Goal: Transaction & Acquisition: Purchase product/service

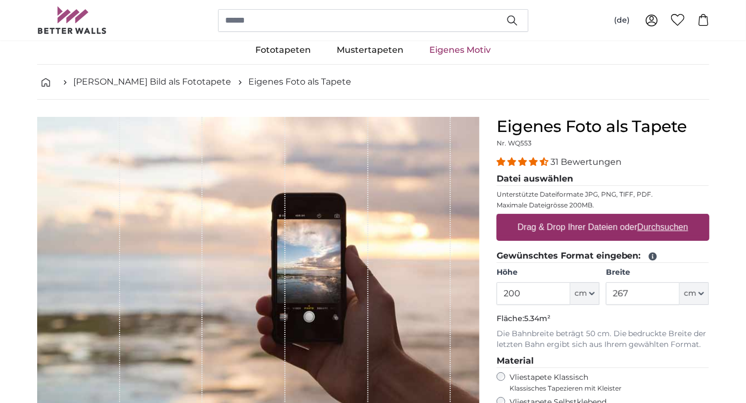
scroll to position [19, 0]
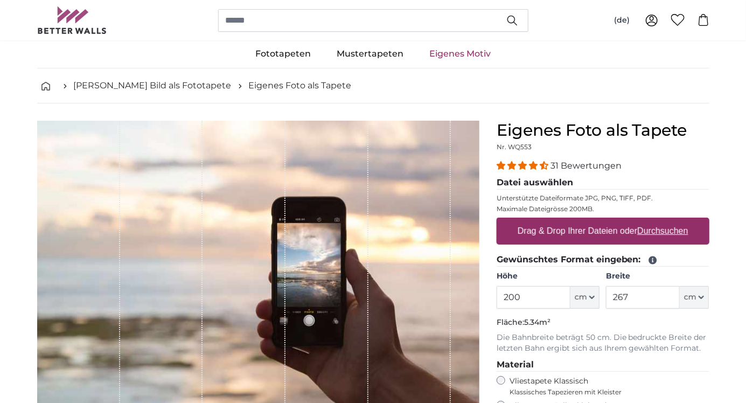
click at [656, 236] on label "Drag & Drop Ihrer Dateien oder Durchsuchen" at bounding box center [602, 231] width 179 height 22
click at [656, 221] on input "Drag & Drop Ihrer Dateien oder Durchsuchen" at bounding box center [603, 219] width 213 height 3
type input "**********"
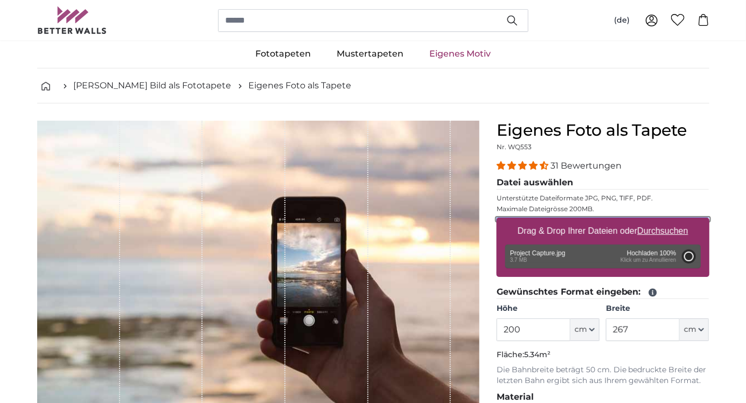
type input "139"
type input "226.6"
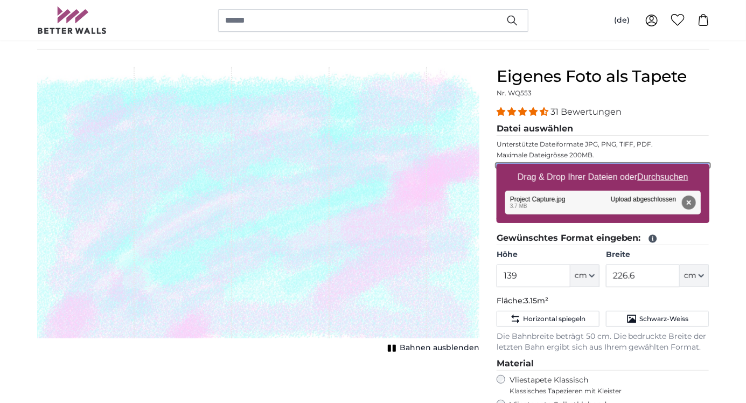
scroll to position [76, 0]
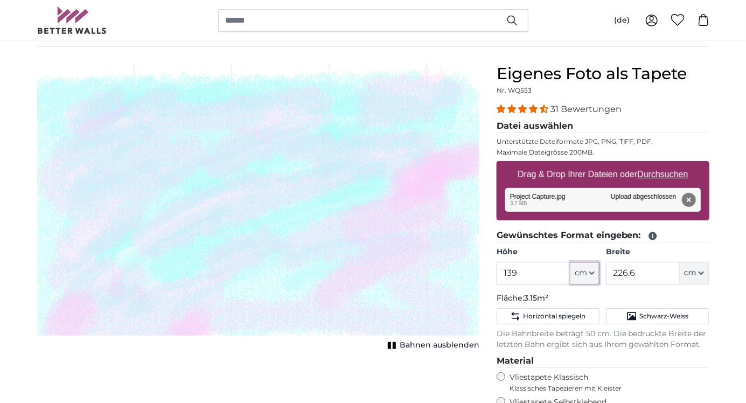
click at [585, 274] on span "cm" at bounding box center [581, 273] width 12 height 11
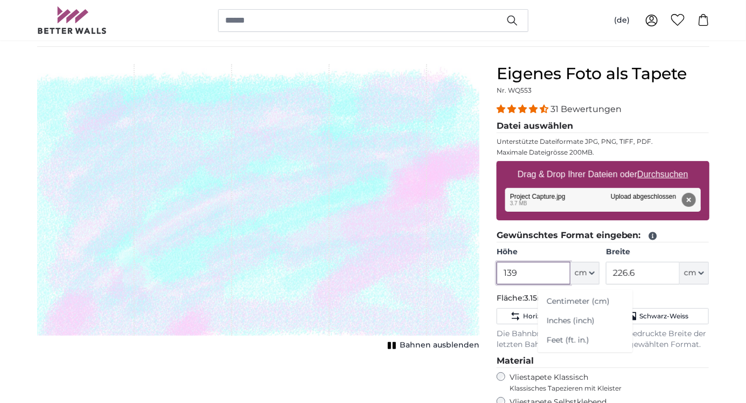
click at [528, 275] on input "139" at bounding box center [534, 273] width 74 height 23
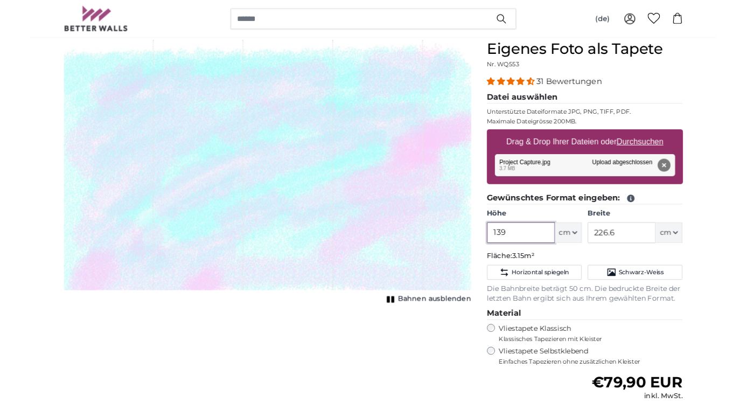
scroll to position [96, 0]
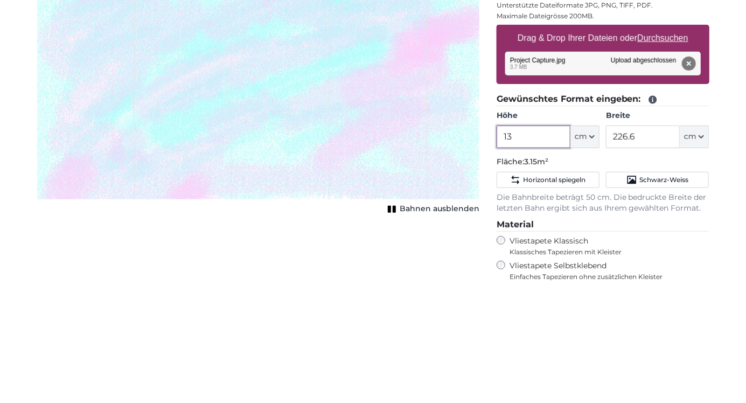
type input "1"
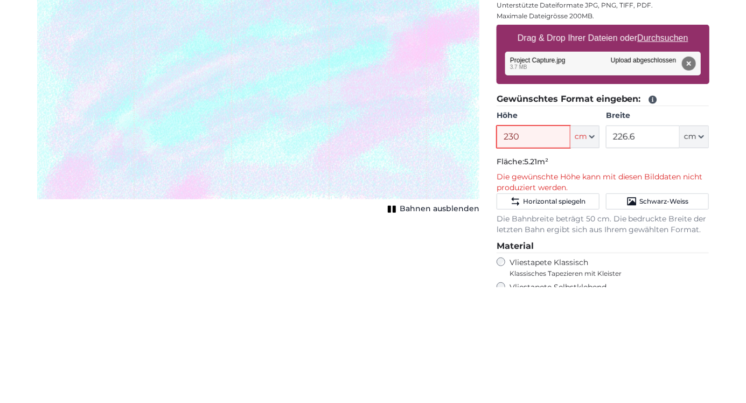
type input "230"
click at [650, 254] on input "226.6" at bounding box center [643, 252] width 74 height 23
type input "2"
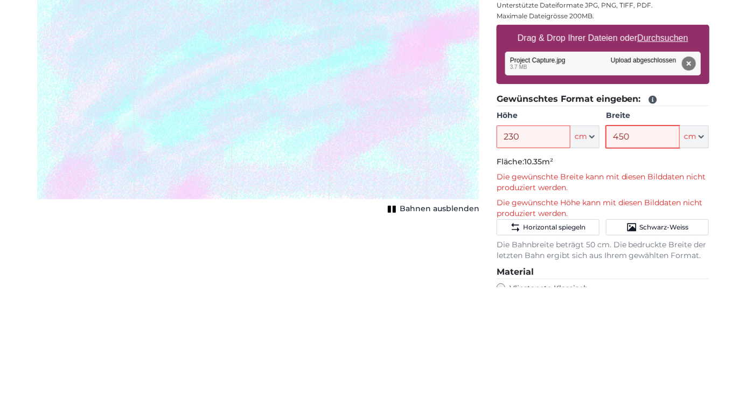
type input "450"
click at [716, 278] on div "Eigenes Foto als Tapete Nr. WQ553 31 Bewertungen Datei auswählen Unterstützte D…" at bounding box center [603, 336] width 230 height 585
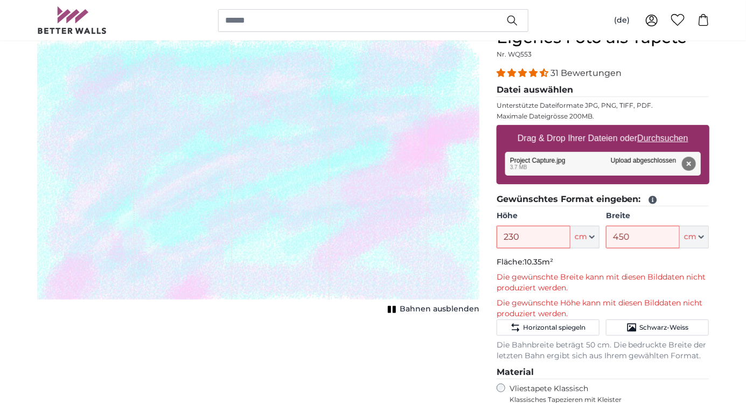
scroll to position [126, 0]
